Goal: Task Accomplishment & Management: Manage account settings

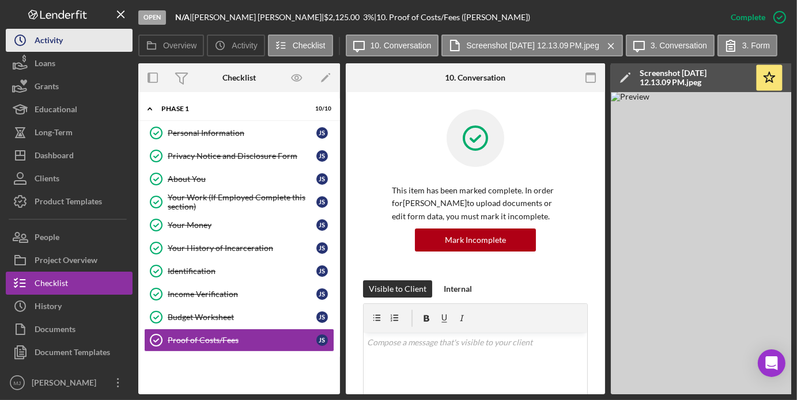
scroll to position [288, 0]
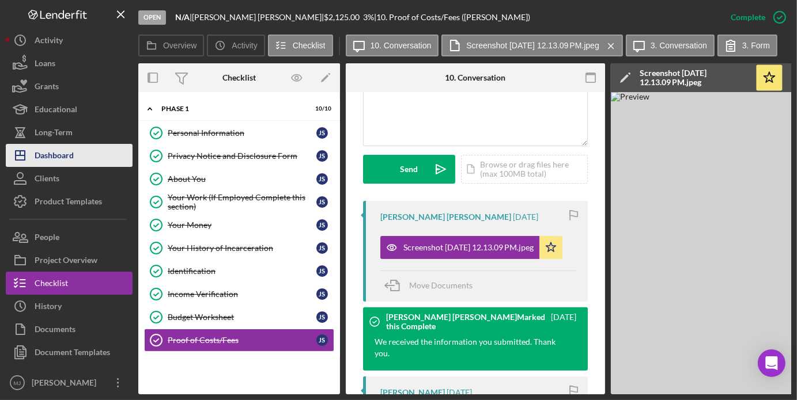
click at [50, 149] on div "Dashboard" at bounding box center [54, 157] width 39 height 26
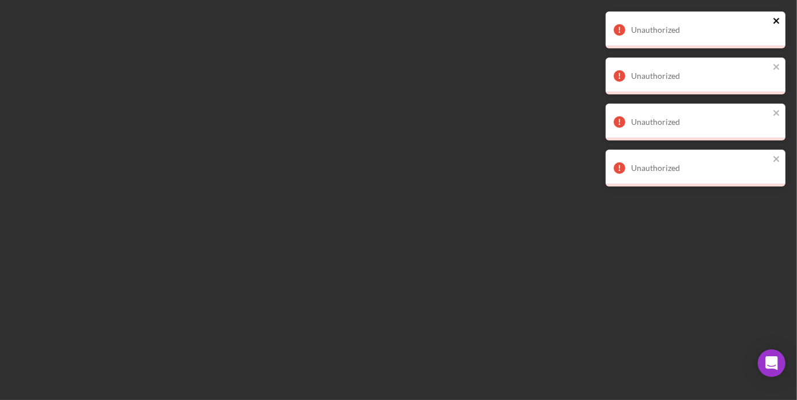
click at [777, 17] on icon "close" at bounding box center [777, 20] width 8 height 9
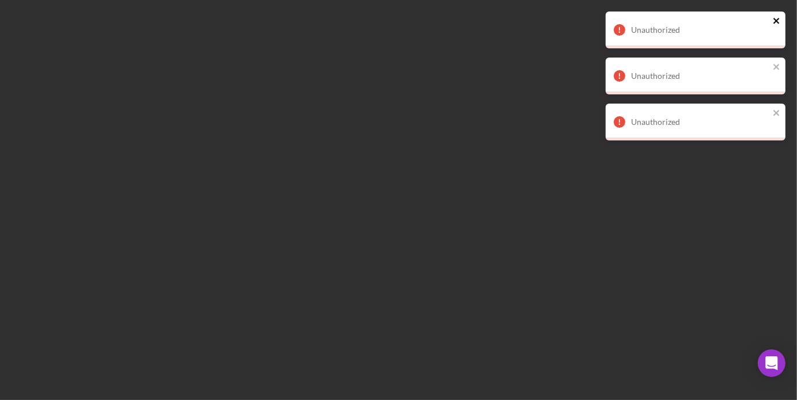
click at [779, 21] on icon "close" at bounding box center [777, 20] width 8 height 9
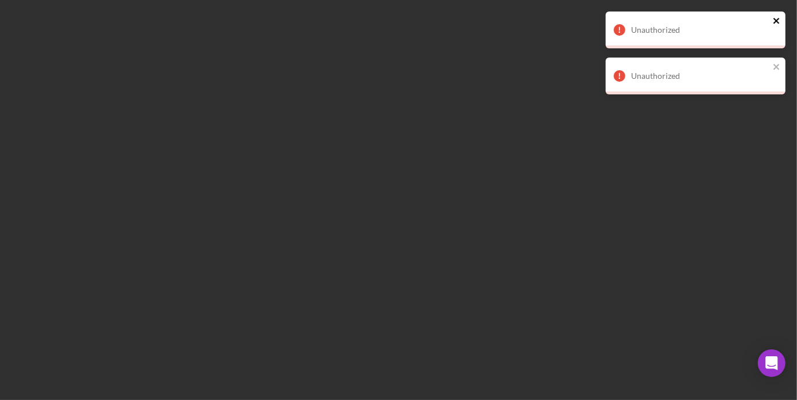
click at [779, 21] on icon "close" at bounding box center [777, 20] width 8 height 9
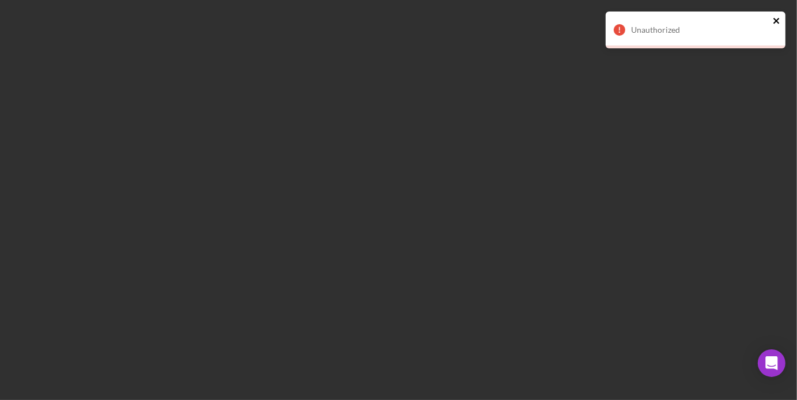
click at [779, 21] on icon "close" at bounding box center [777, 20] width 8 height 9
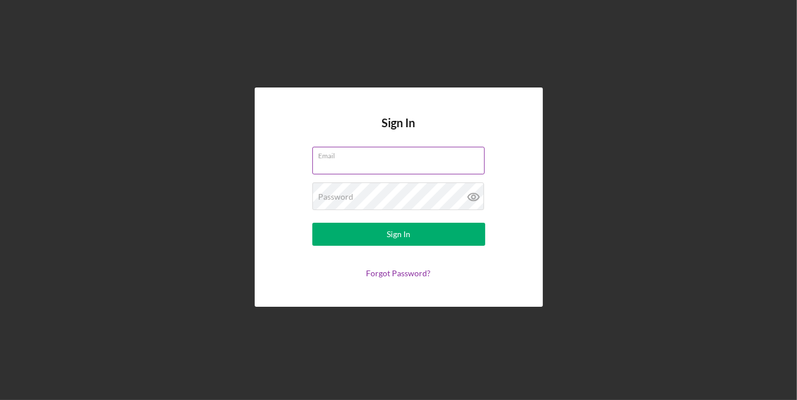
click at [376, 162] on input "Email" at bounding box center [398, 161] width 172 height 28
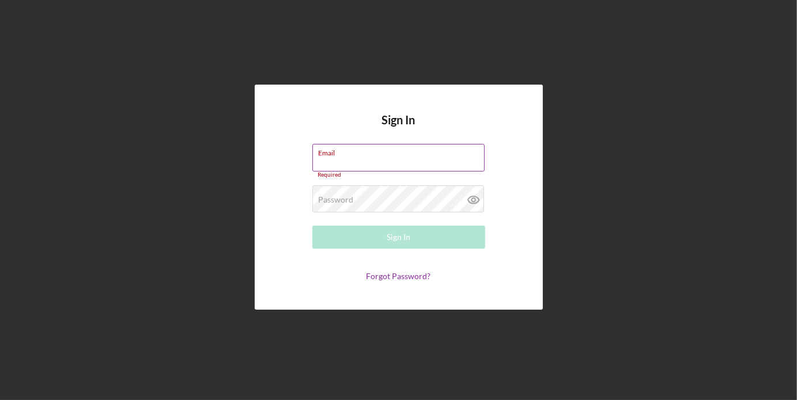
type input "[EMAIL_ADDRESS][DOMAIN_NAME]"
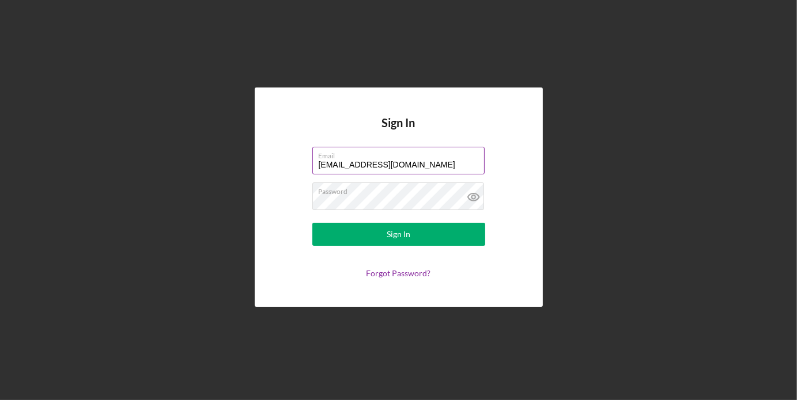
click at [312, 223] on button "Sign In" at bounding box center [398, 234] width 173 height 23
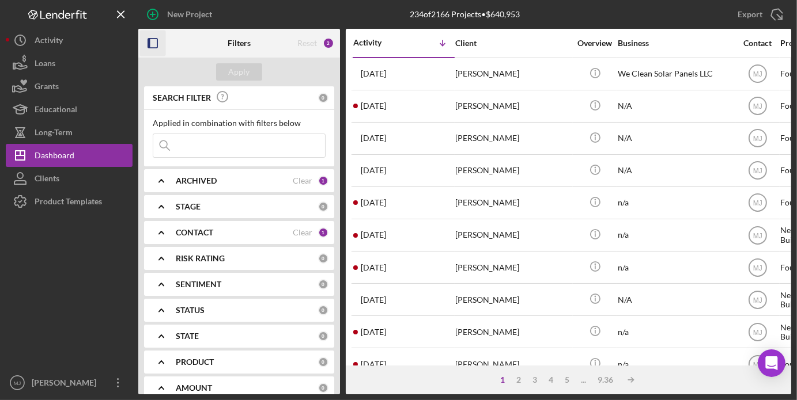
click at [159, 46] on icon "button" at bounding box center [153, 44] width 26 height 26
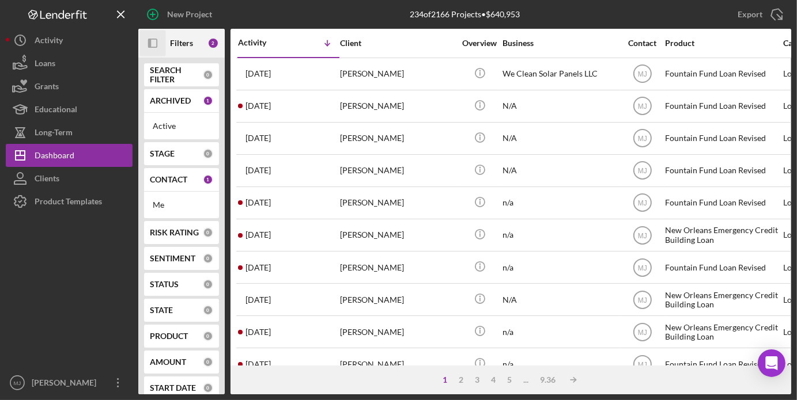
click at [182, 179] on b "CONTACT" at bounding box center [168, 179] width 37 height 9
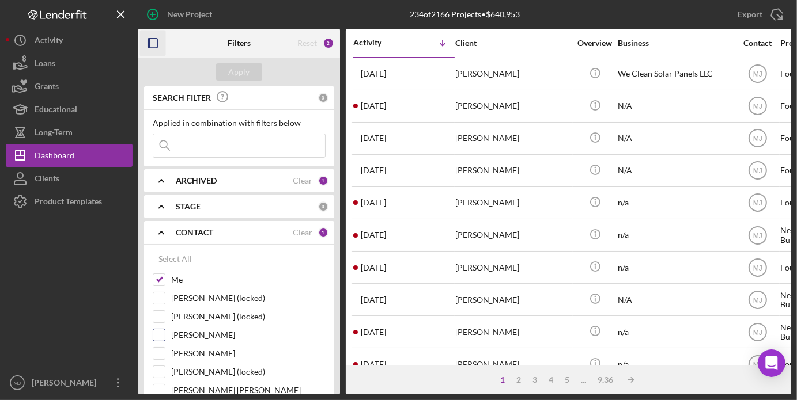
click at [157, 338] on input "[PERSON_NAME]" at bounding box center [159, 336] width 12 height 12
checkbox input "true"
click at [243, 69] on div "Apply" at bounding box center [239, 71] width 21 height 17
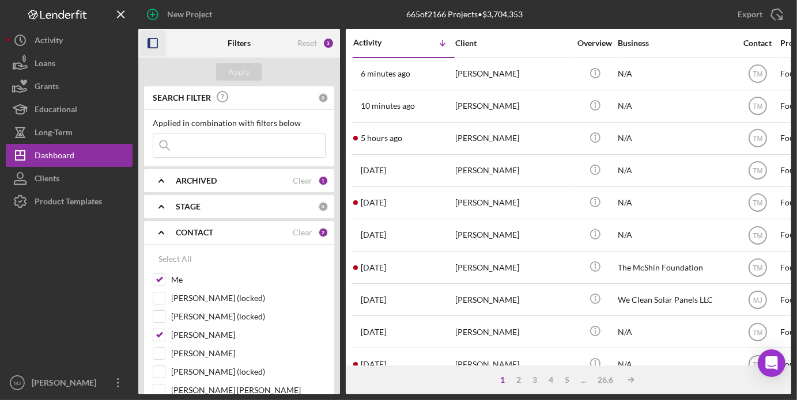
click at [151, 40] on icon "button" at bounding box center [153, 44] width 26 height 26
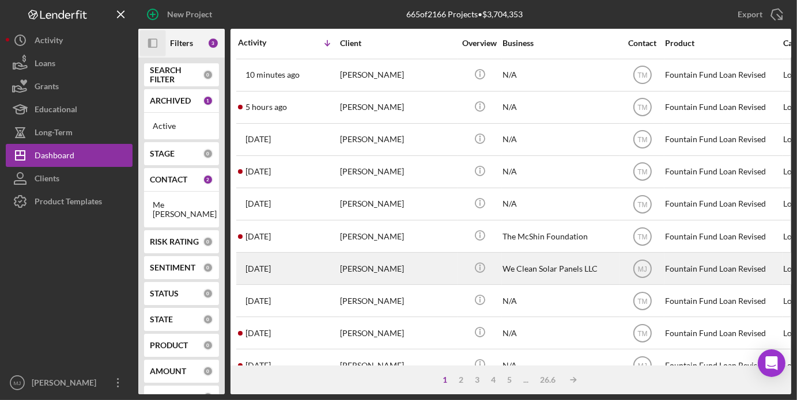
scroll to position [58, 0]
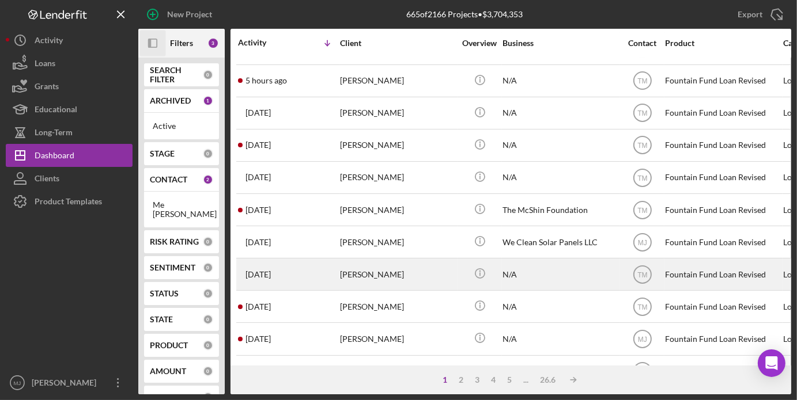
click at [355, 276] on div "[PERSON_NAME]" at bounding box center [397, 274] width 115 height 31
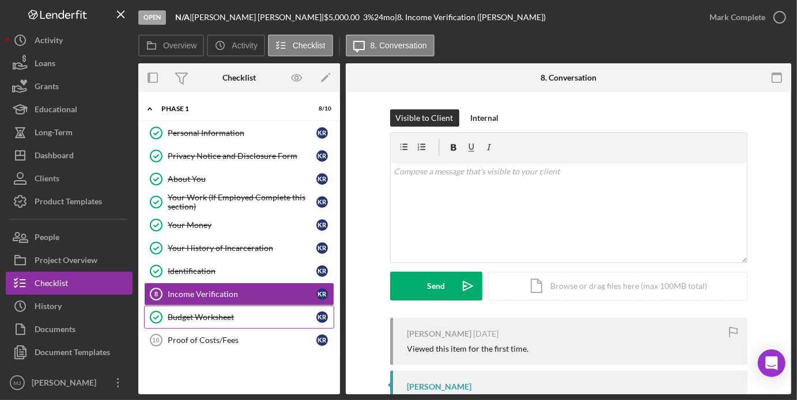
click at [176, 319] on div "Budget Worksheet" at bounding box center [242, 317] width 149 height 9
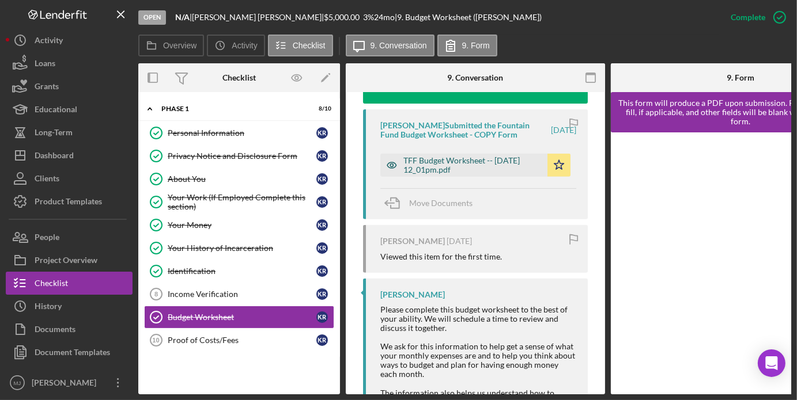
scroll to position [461, 0]
click at [479, 174] on div "TFF Budget Worksheet -- [DATE] 12_01pm.pdf" at bounding box center [472, 165] width 138 height 18
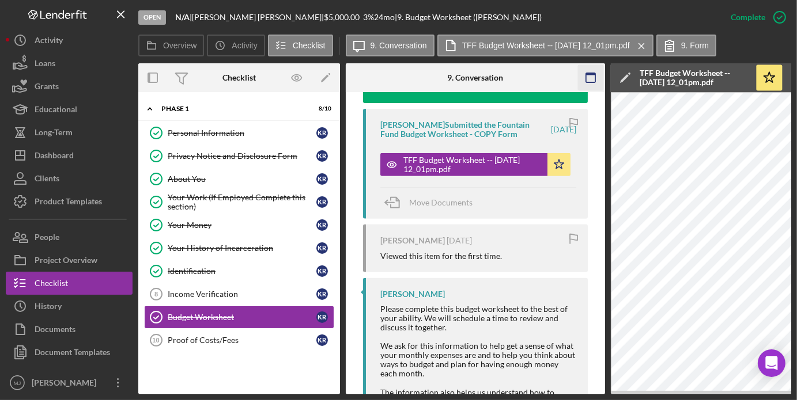
click at [595, 85] on icon "button" at bounding box center [591, 78] width 26 height 26
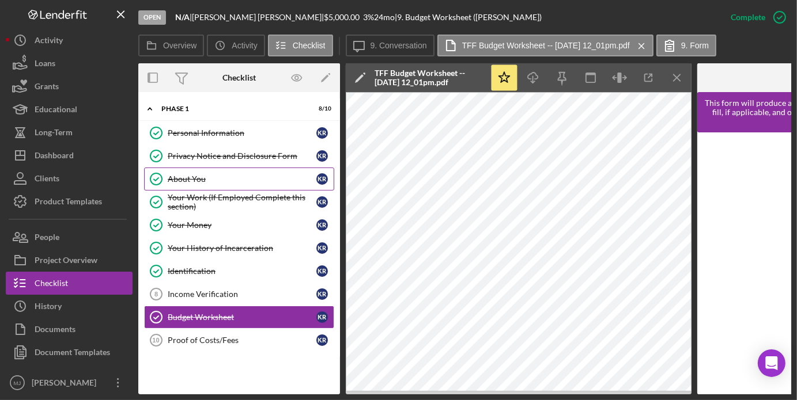
click at [180, 177] on div "About You" at bounding box center [242, 179] width 149 height 9
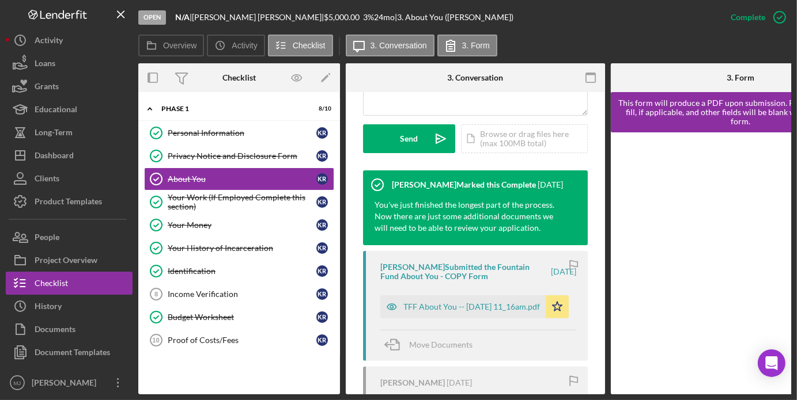
scroll to position [403, 0]
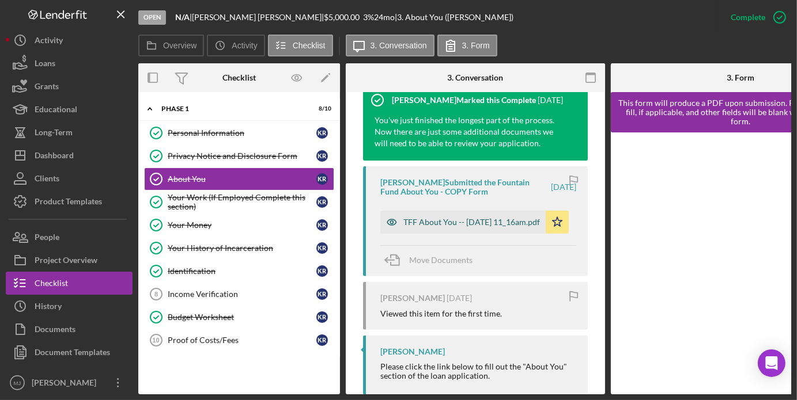
click at [451, 219] on div "TFF About You -- [DATE] 11_16am.pdf" at bounding box center [471, 222] width 137 height 9
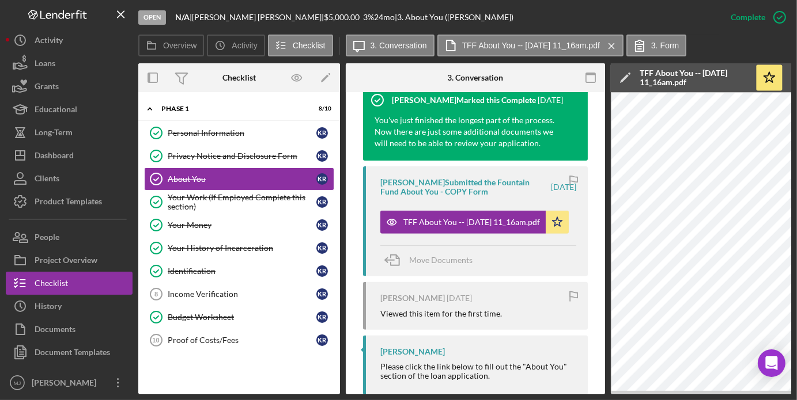
drag, startPoint x: 505, startPoint y: 395, endPoint x: 567, endPoint y: 396, distance: 62.8
click at [580, 399] on div "Open N/A | [PERSON_NAME] | $5,000.00 3 % 24 mo | 3. About You ([PERSON_NAME]) C…" at bounding box center [398, 200] width 797 height 400
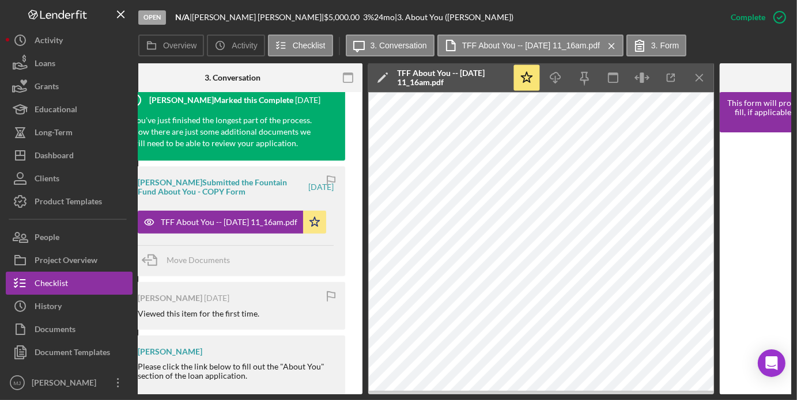
scroll to position [0, 245]
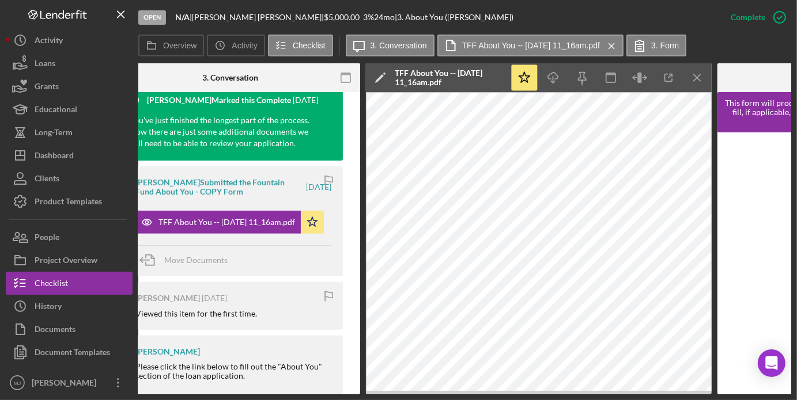
click at [302, 391] on div "[PERSON_NAME] Please click the link below to fill out the "About You" section o…" at bounding box center [230, 365] width 225 height 59
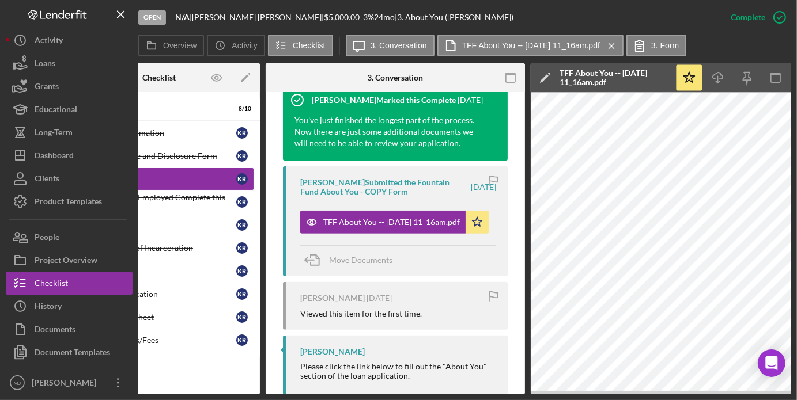
scroll to position [0, 0]
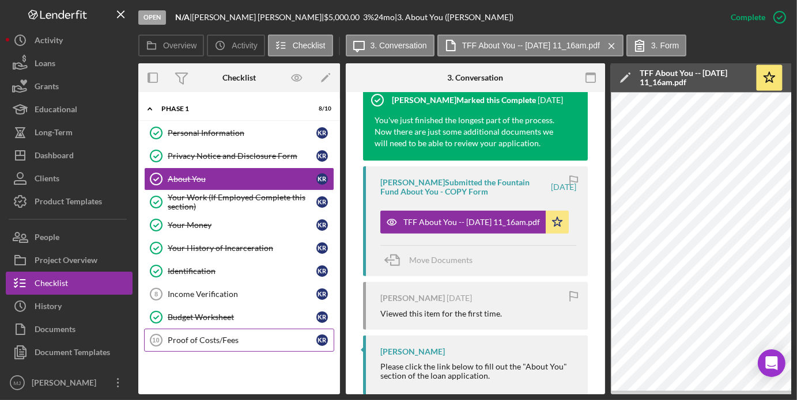
click at [215, 332] on link "Proof of Costs/Fees 10 Proof of Costs/Fees K R" at bounding box center [239, 340] width 190 height 23
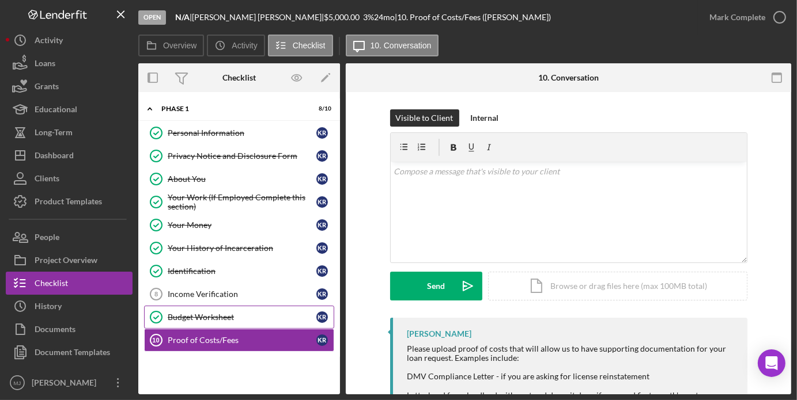
click at [198, 309] on link "Budget Worksheet Budget Worksheet K R" at bounding box center [239, 317] width 190 height 23
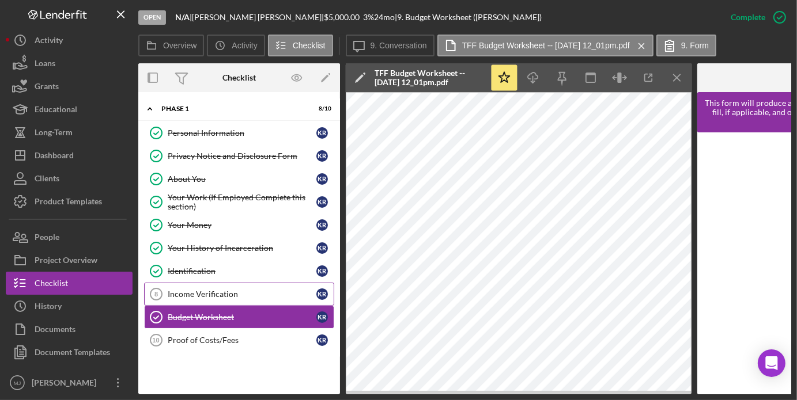
click at [189, 294] on div "Income Verification" at bounding box center [242, 294] width 149 height 9
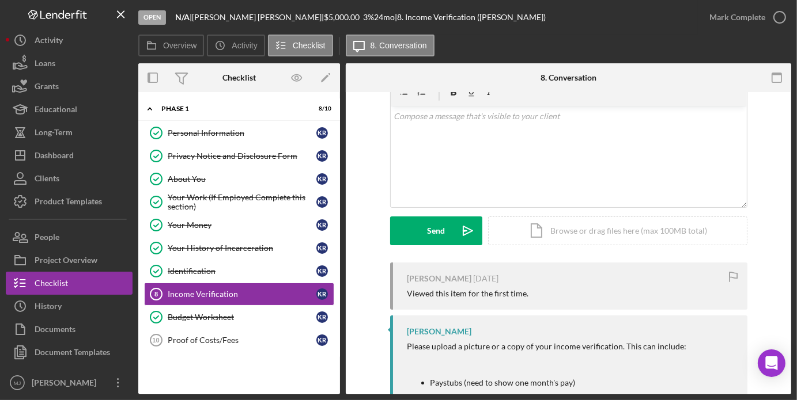
scroll to position [223, 0]
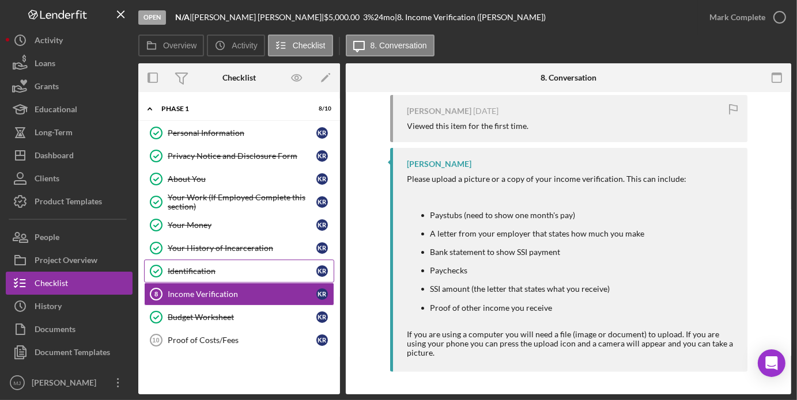
click at [200, 261] on link "Identification Identification K R" at bounding box center [239, 271] width 190 height 23
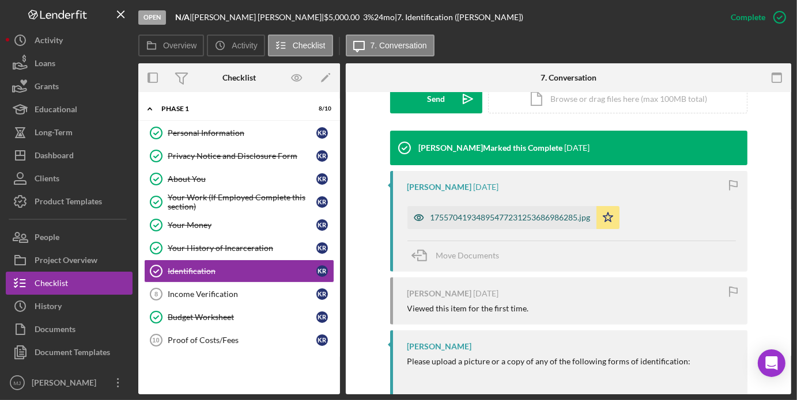
click at [448, 218] on div "17557041934895477231253686986285.jpg" at bounding box center [510, 217] width 160 height 9
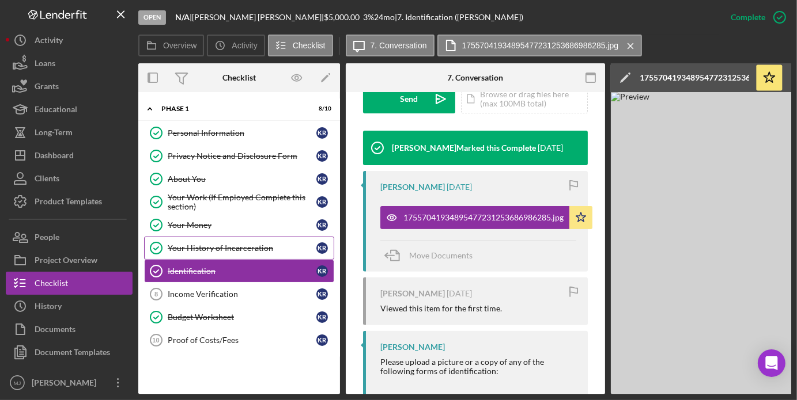
click at [188, 244] on div "Your History of Incarceration" at bounding box center [242, 248] width 149 height 9
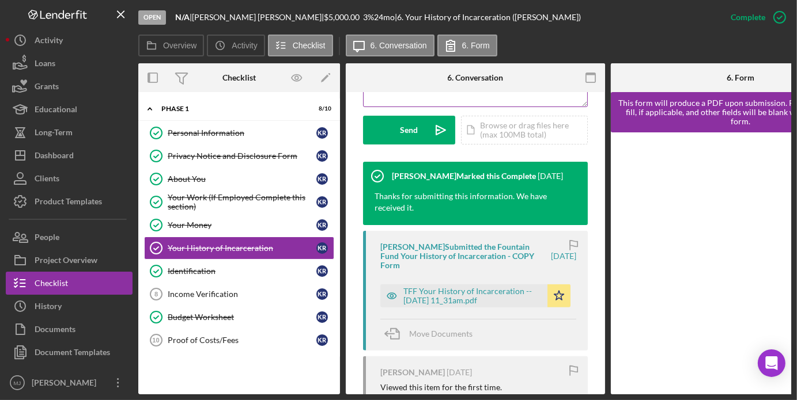
scroll to position [346, 0]
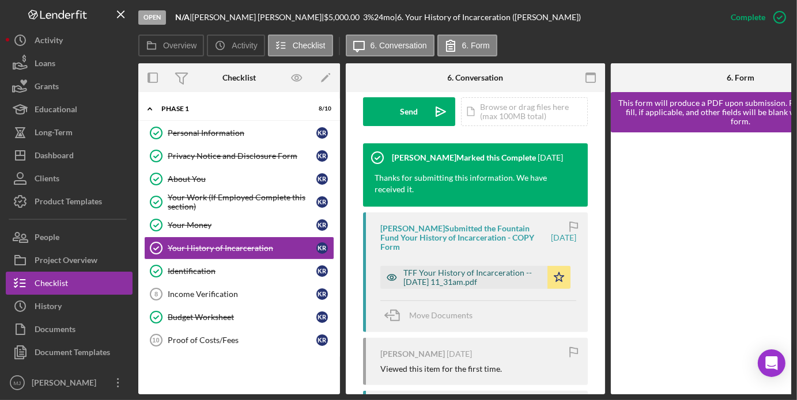
click at [451, 283] on div "TFF Your History of Incarceration -- [DATE] 11_31am.pdf" at bounding box center [472, 277] width 138 height 18
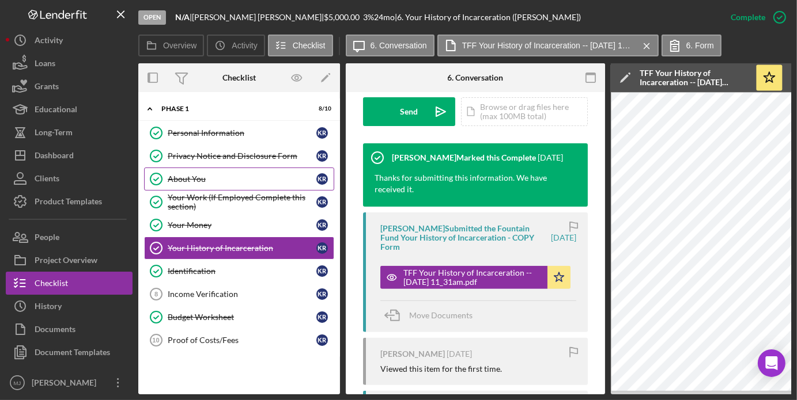
click at [191, 170] on link "About You About You K R" at bounding box center [239, 179] width 190 height 23
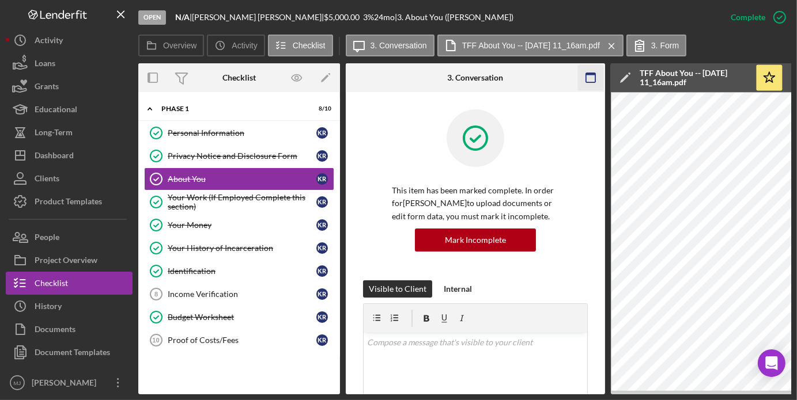
click at [582, 78] on icon "button" at bounding box center [591, 78] width 26 height 26
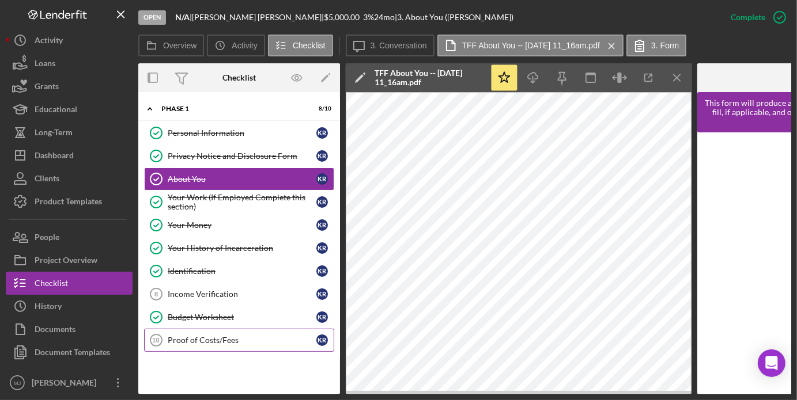
click at [184, 343] on link "Proof of Costs/Fees 10 Proof of Costs/Fees K R" at bounding box center [239, 340] width 190 height 23
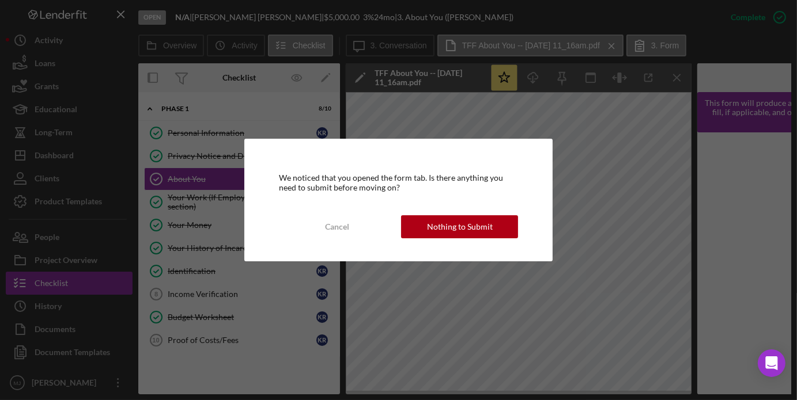
click at [552, 277] on div "We noticed that you opened the form tab. Is there anything you need to submit b…" at bounding box center [398, 200] width 797 height 400
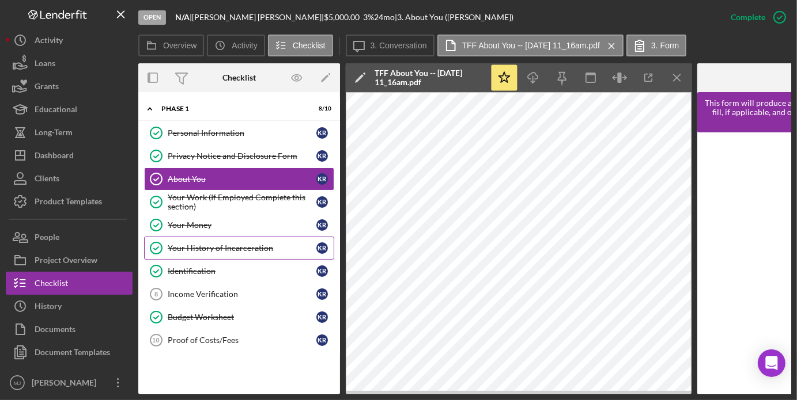
click at [204, 246] on div "Your History of Incarceration" at bounding box center [242, 248] width 149 height 9
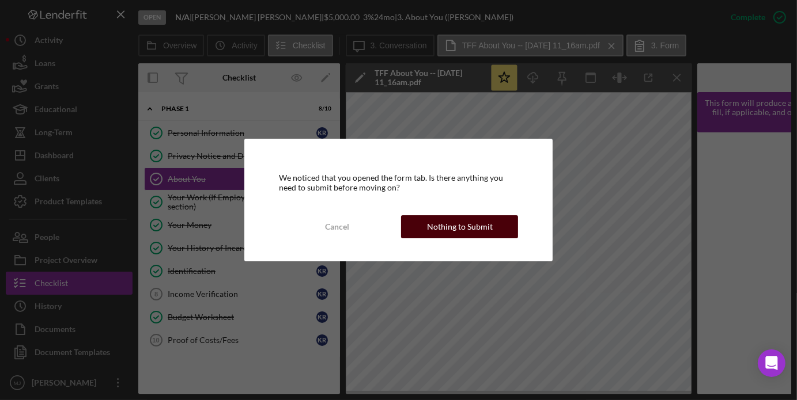
click at [437, 223] on div "Nothing to Submit" at bounding box center [460, 226] width 66 height 23
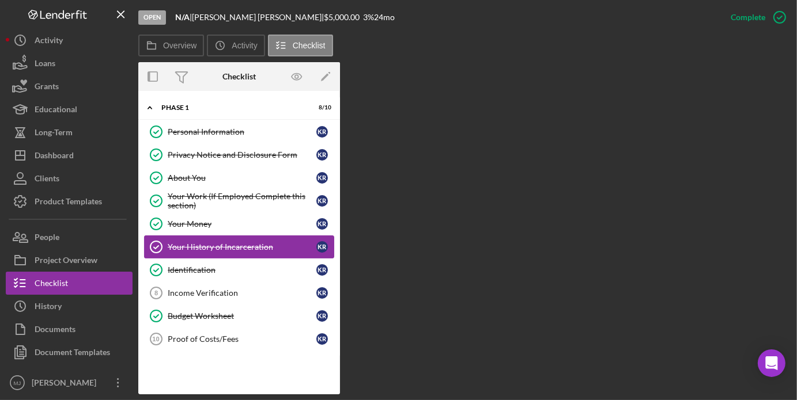
click at [297, 248] on div "Your History of Incarceration" at bounding box center [242, 247] width 149 height 9
click at [224, 245] on div "Your History of Incarceration" at bounding box center [242, 247] width 149 height 9
click at [187, 271] on div "Identification" at bounding box center [242, 270] width 149 height 9
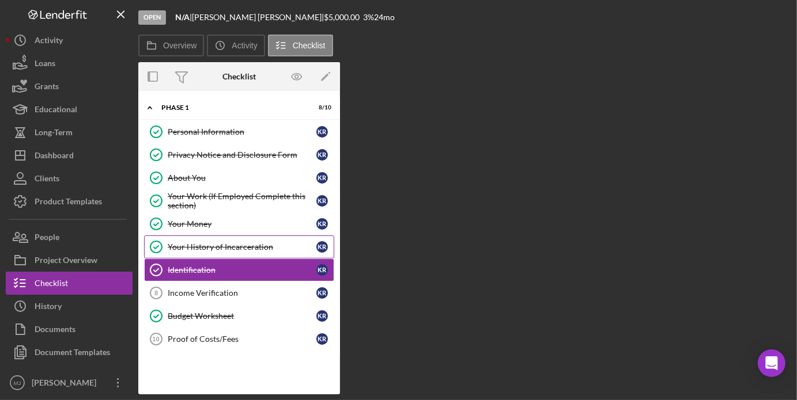
click at [206, 246] on div "Your History of Incarceration" at bounding box center [242, 247] width 149 height 9
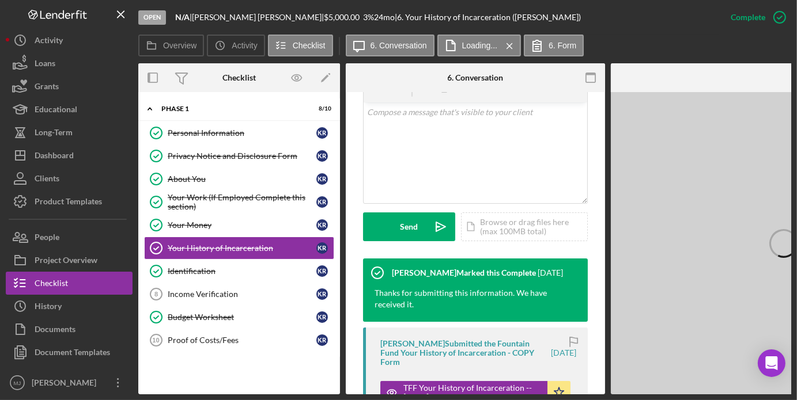
scroll to position [403, 0]
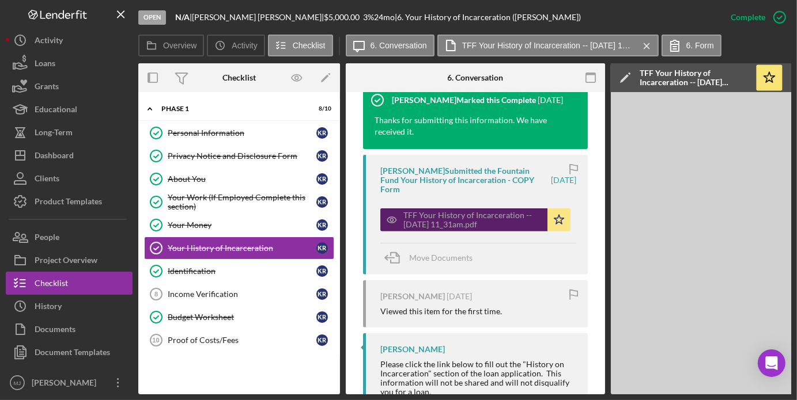
click at [476, 228] on div "TFF Your History of Incarceration -- [DATE] 11_31am.pdf" at bounding box center [472, 220] width 138 height 18
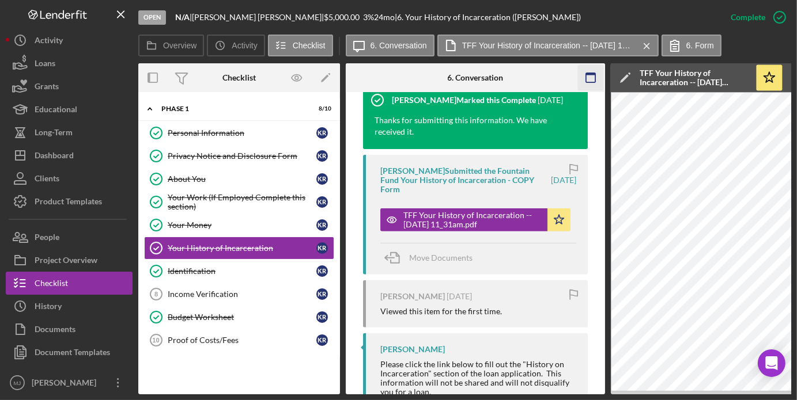
click at [590, 82] on rect "button" at bounding box center [590, 77] width 9 height 9
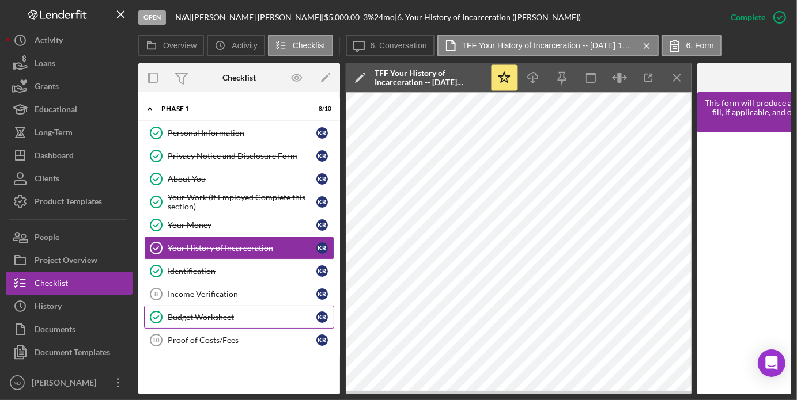
click at [210, 317] on div "Budget Worksheet" at bounding box center [242, 317] width 149 height 9
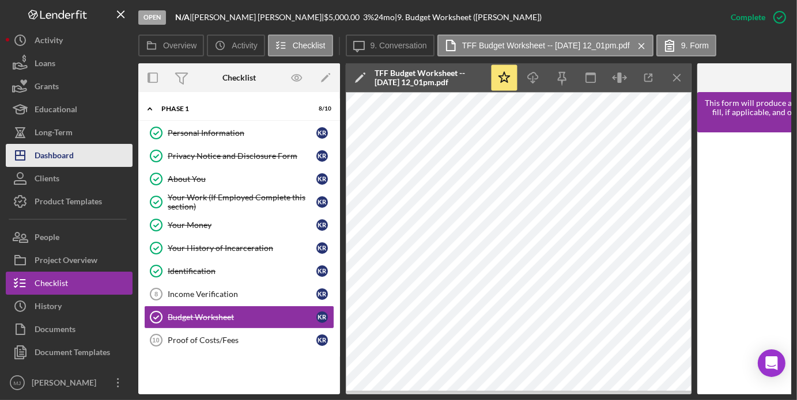
click at [42, 150] on div "Dashboard" at bounding box center [54, 157] width 39 height 26
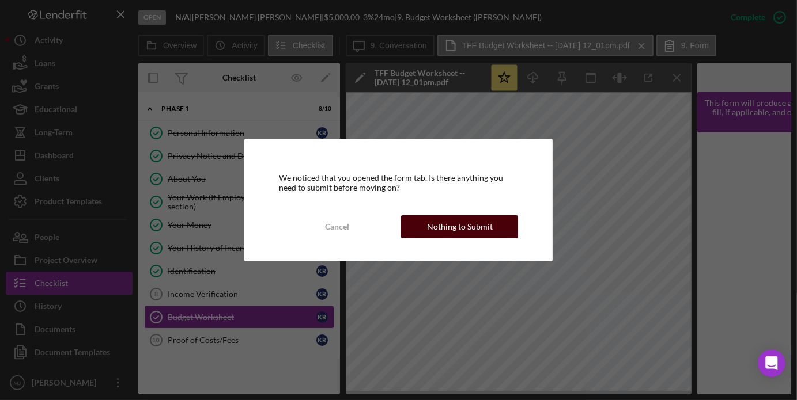
click at [453, 228] on div "Nothing to Submit" at bounding box center [460, 226] width 66 height 23
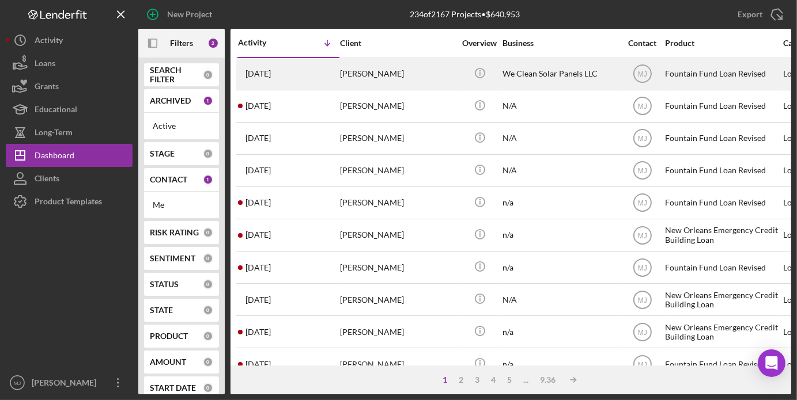
click at [408, 78] on div "[PERSON_NAME]" at bounding box center [397, 74] width 115 height 31
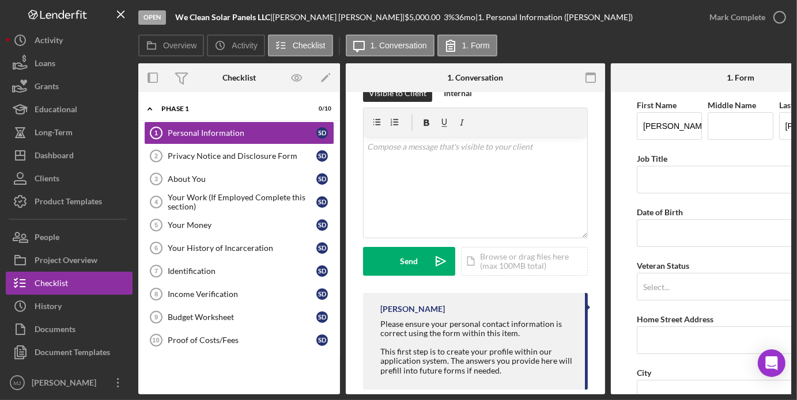
scroll to position [46, 0]
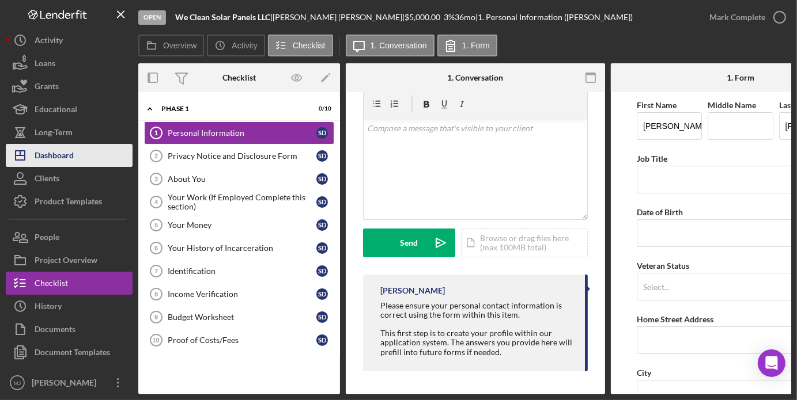
click at [52, 149] on div "Dashboard" at bounding box center [54, 157] width 39 height 26
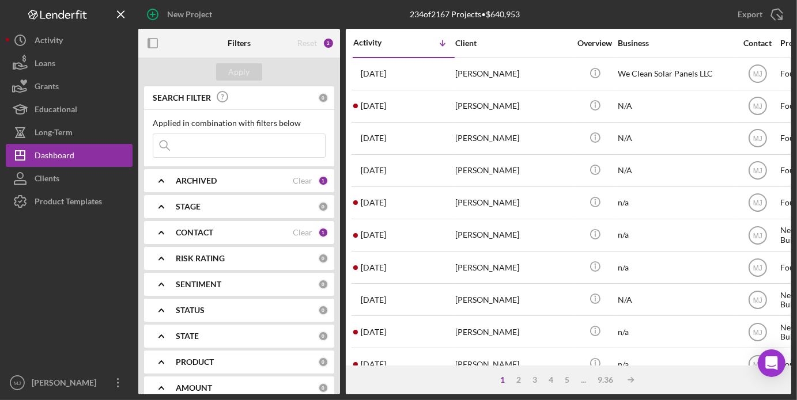
click at [158, 230] on icon "Icon/Expander" at bounding box center [161, 232] width 29 height 29
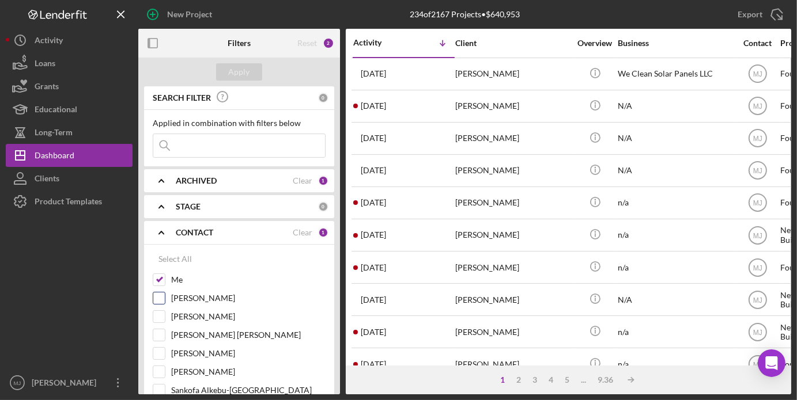
click at [161, 296] on input "[PERSON_NAME]" at bounding box center [159, 299] width 12 height 12
checkbox input "true"
click at [239, 66] on div "Apply" at bounding box center [239, 71] width 21 height 17
